Goal: Check status

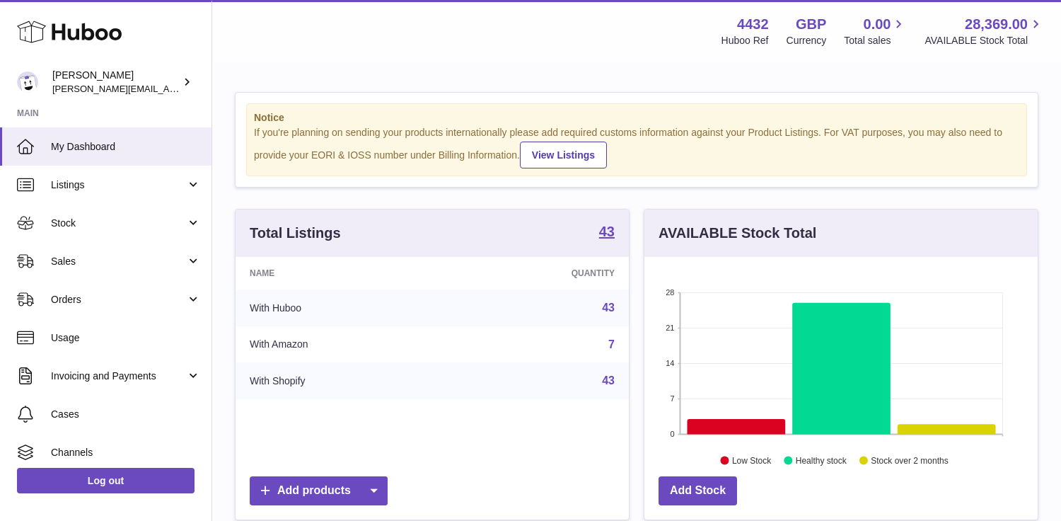
scroll to position [221, 393]
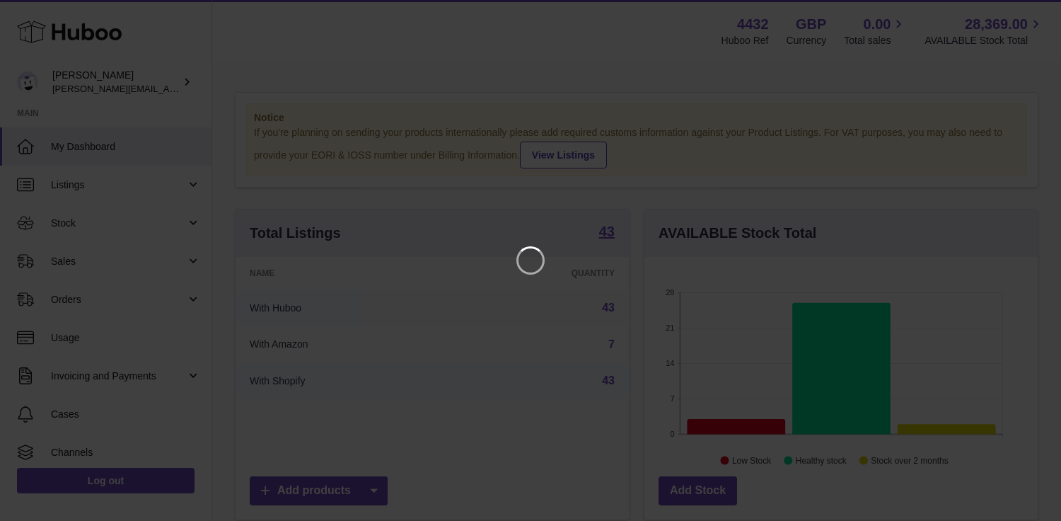
click at [564, 334] on iframe at bounding box center [530, 260] width 1005 height 464
click at [1031, 13] on icon "Close" at bounding box center [1024, 12] width 17 height 17
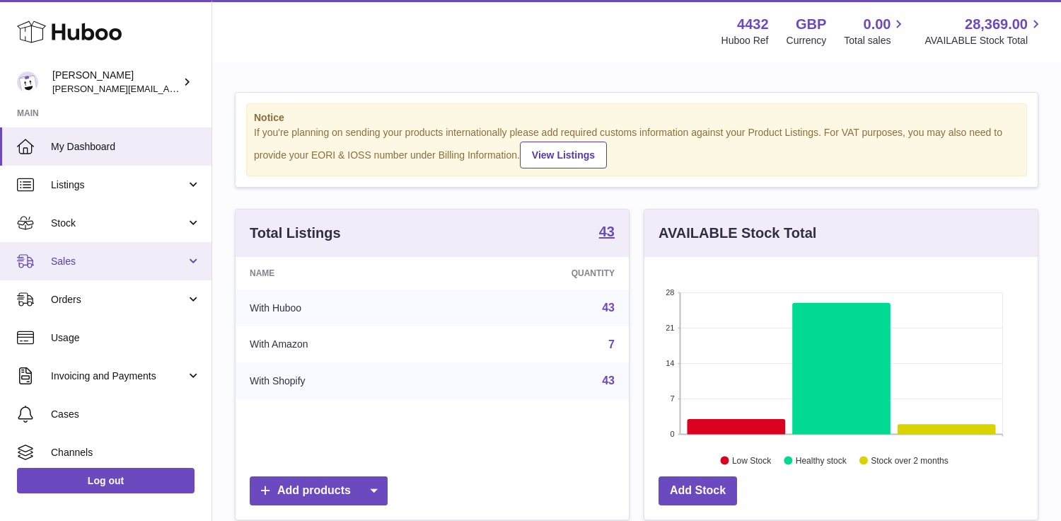
click at [155, 249] on link "Sales" at bounding box center [106, 261] width 212 height 38
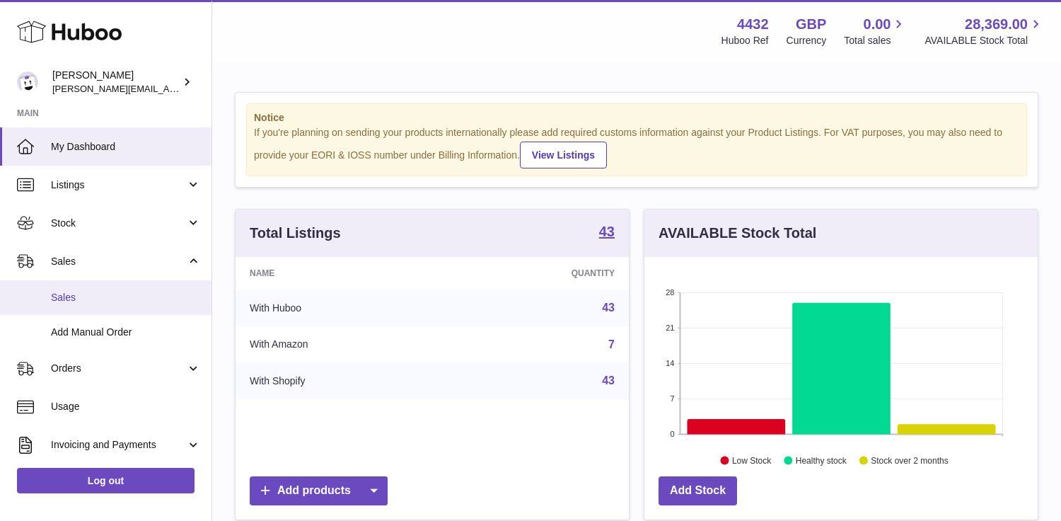
click at [154, 282] on link "Sales" at bounding box center [106, 297] width 212 height 35
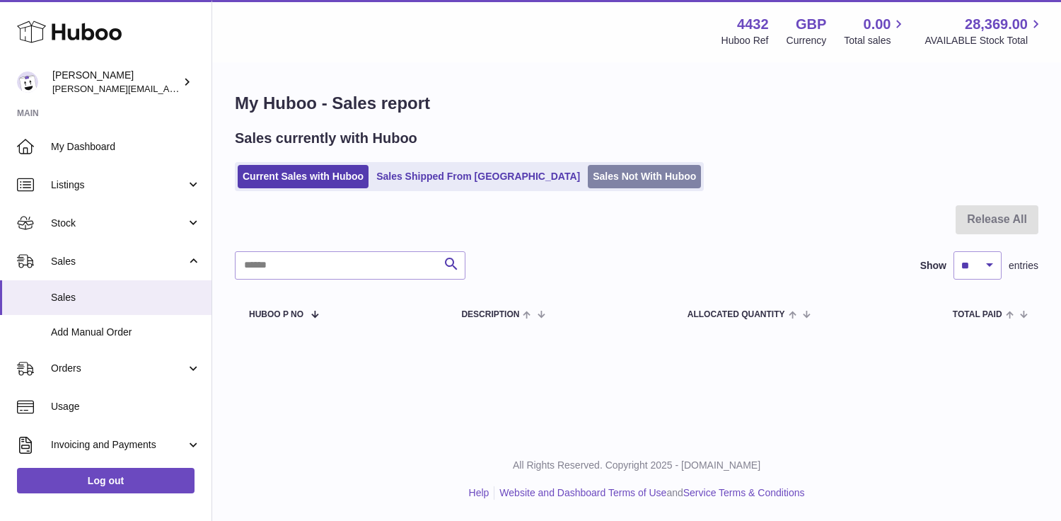
click at [588, 173] on link "Sales Not With Huboo" at bounding box center [644, 176] width 113 height 23
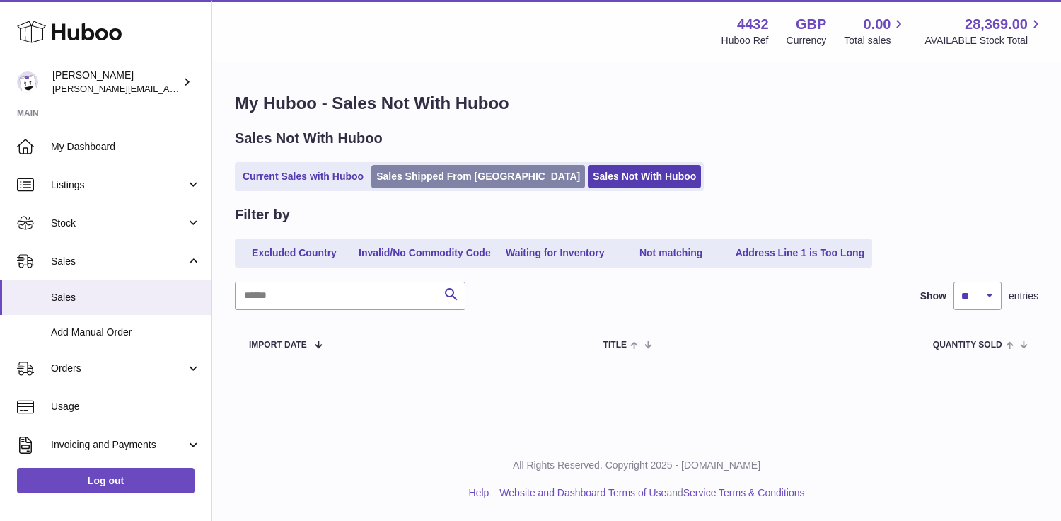
click at [470, 187] on link "Sales Shipped From [GEOGRAPHIC_DATA]" at bounding box center [478, 176] width 214 height 23
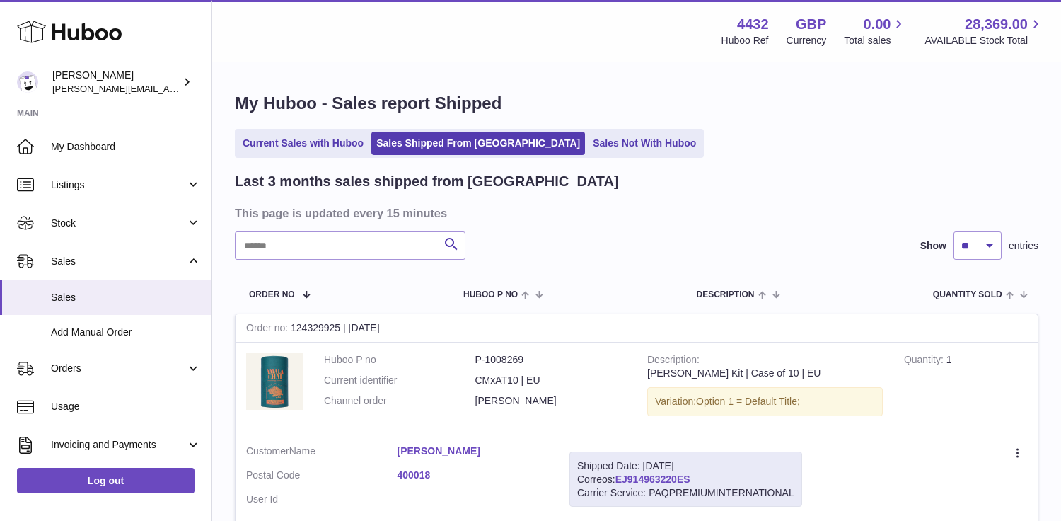
click at [666, 477] on link "EJ914963220ES" at bounding box center [652, 478] width 75 height 11
